Goal: Task Accomplishment & Management: Use online tool/utility

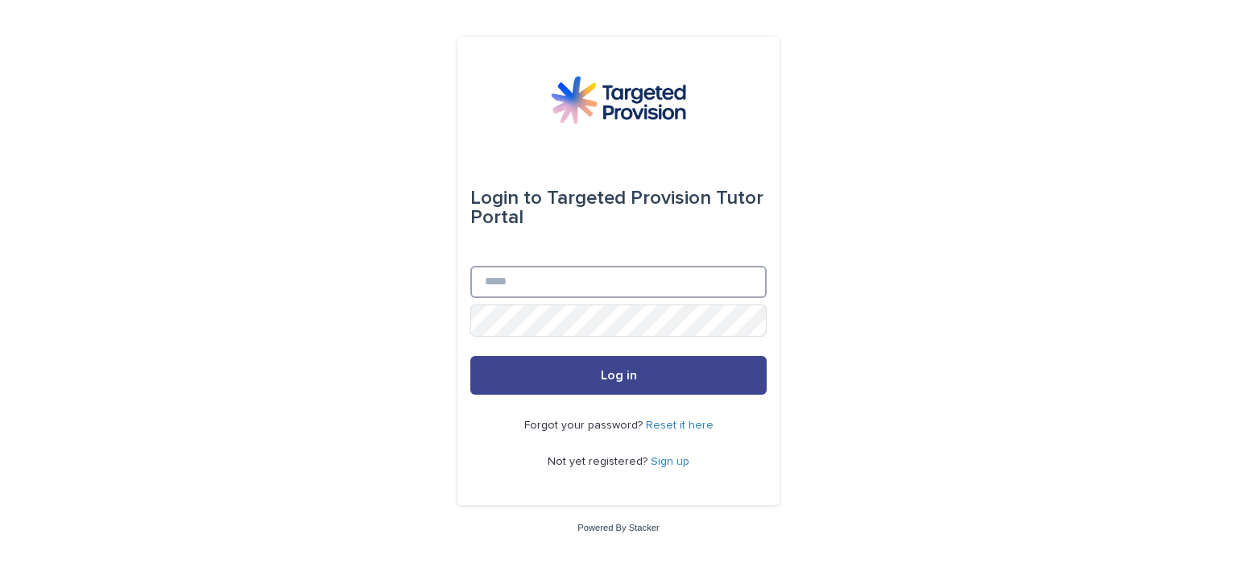
type input "**********"
click at [562, 368] on button "Log in" at bounding box center [618, 375] width 296 height 39
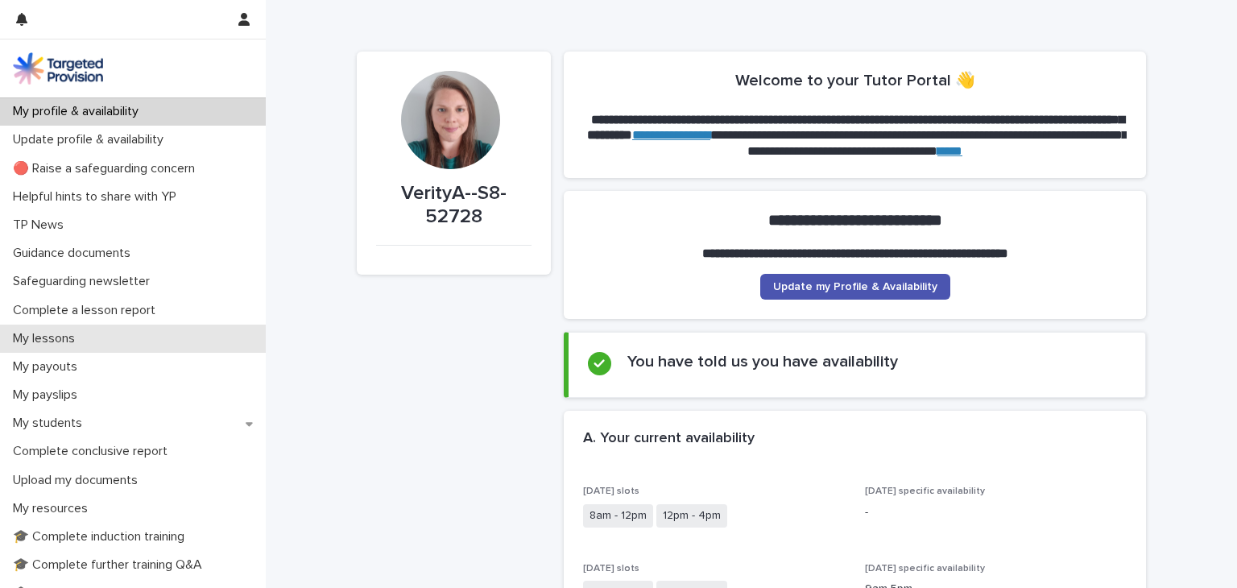
click at [81, 340] on p "My lessons" at bounding box center [46, 338] width 81 height 15
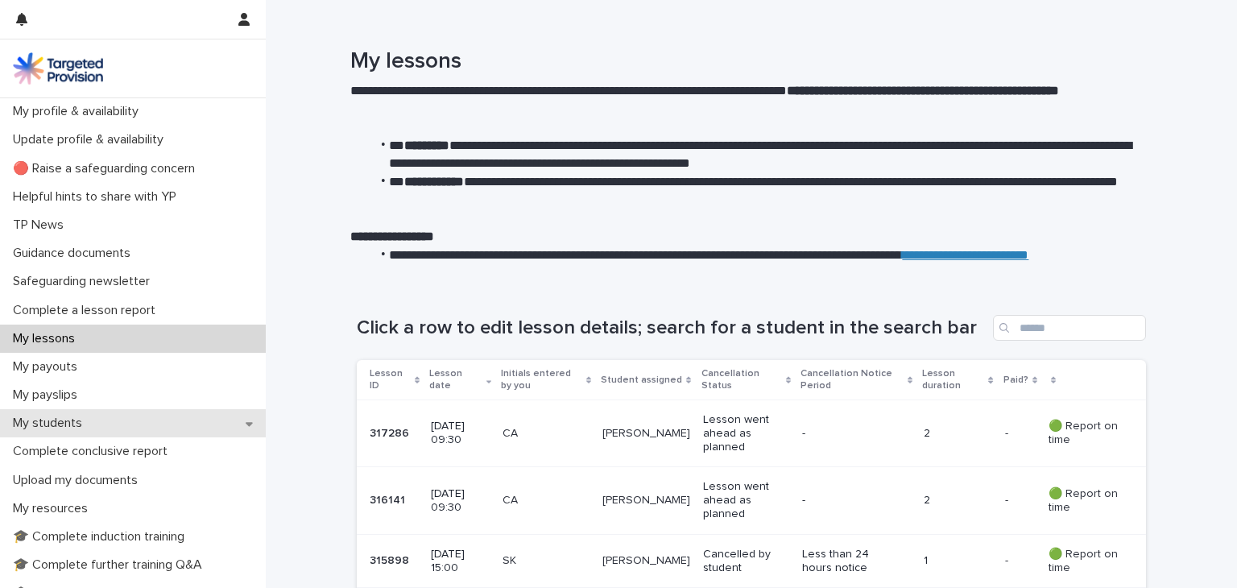
click at [134, 418] on div "My students" at bounding box center [133, 423] width 266 height 28
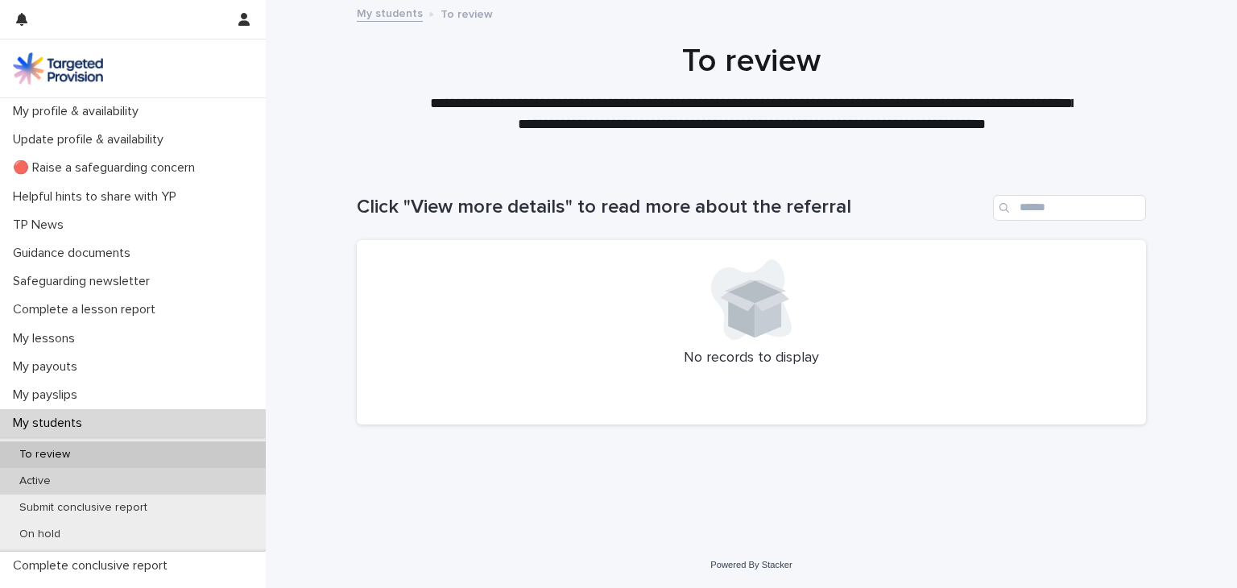
click at [49, 471] on div "Active" at bounding box center [133, 481] width 266 height 27
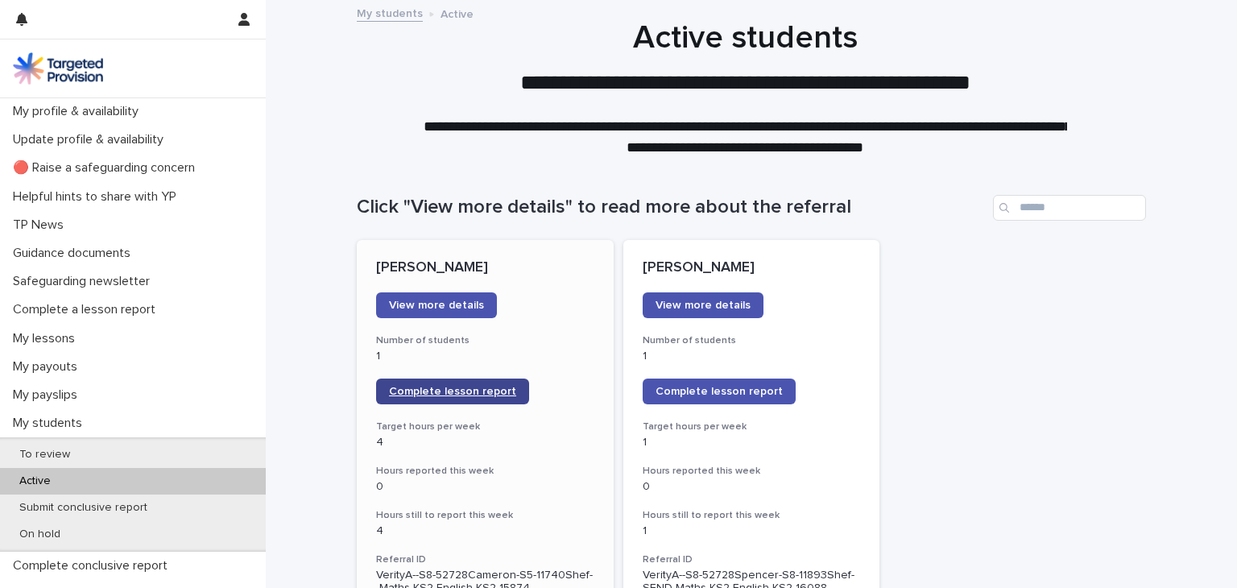
click at [406, 400] on link "Complete lesson report" at bounding box center [452, 392] width 153 height 26
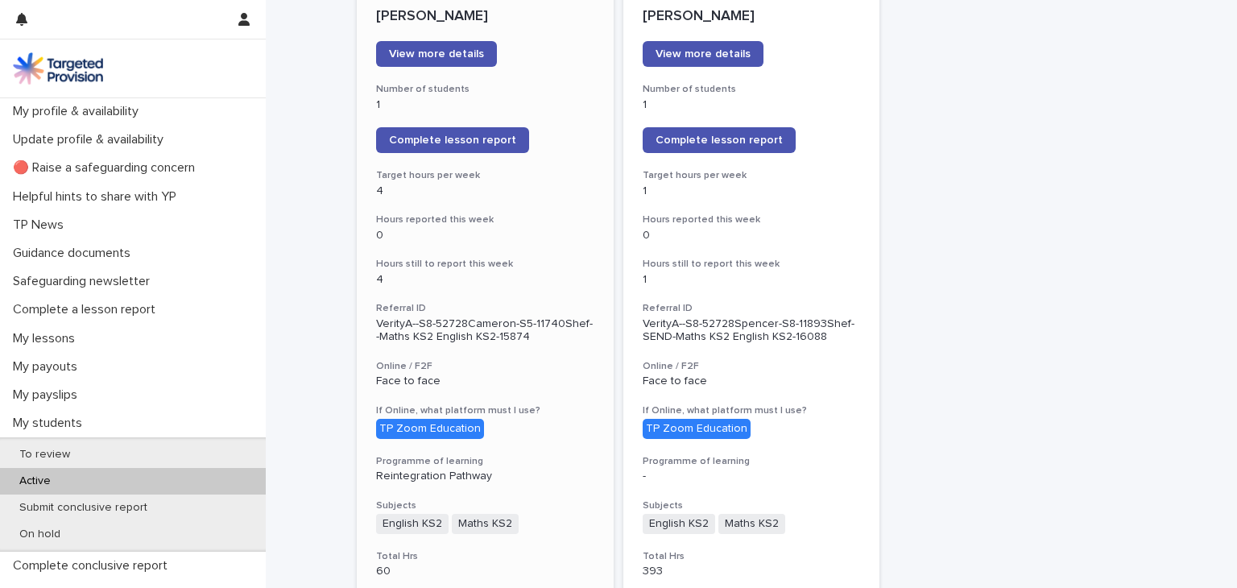
scroll to position [242, 0]
